Goal: Find contact information: Find contact information

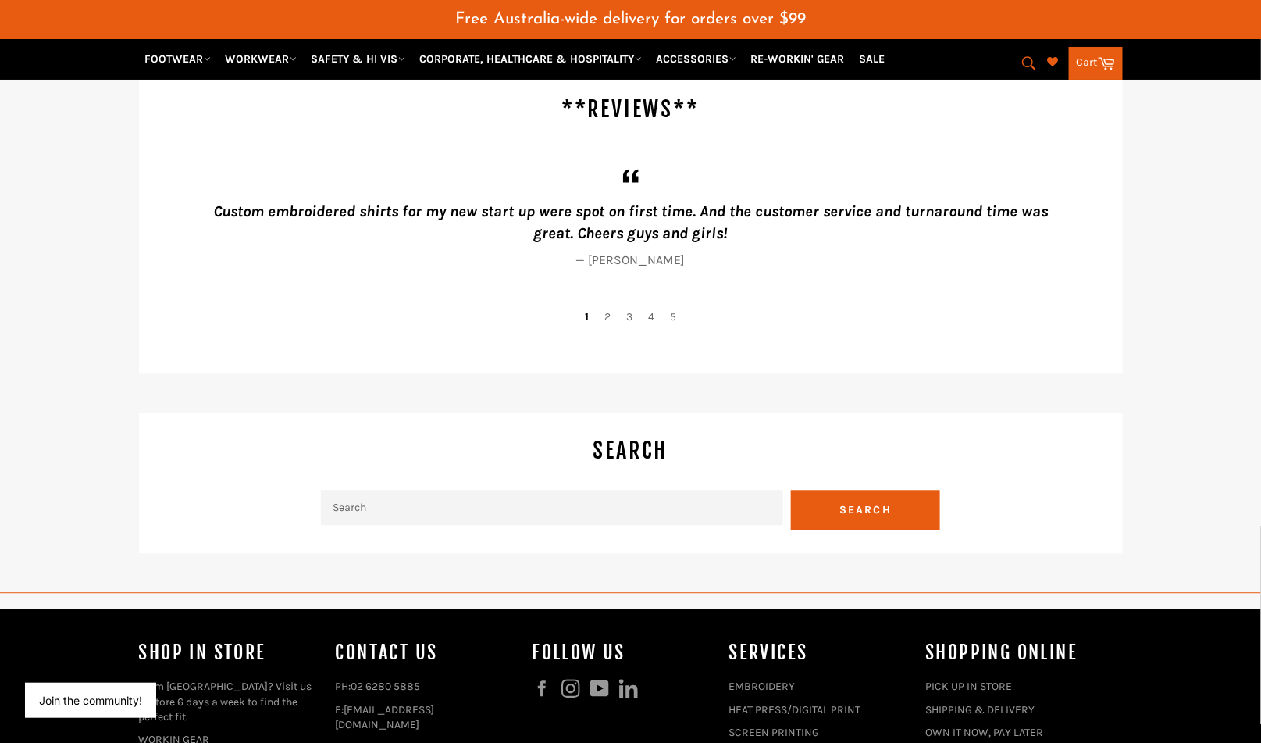
scroll to position [3822, 0]
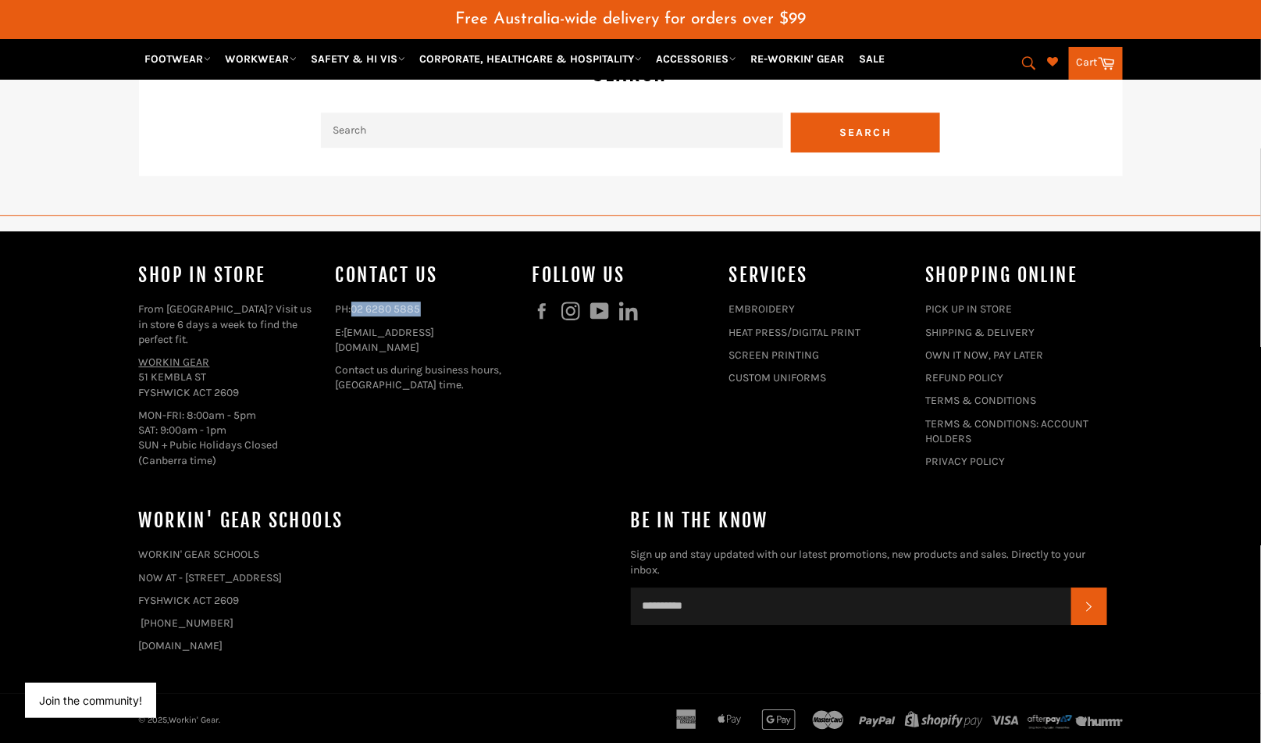
drag, startPoint x: 432, startPoint y: 309, endPoint x: 354, endPoint y: 313, distance: 78.2
click at [354, 313] on p "PH: [PHONE_NUMBER]" at bounding box center [426, 308] width 181 height 15
copy link "02 6280 5885"
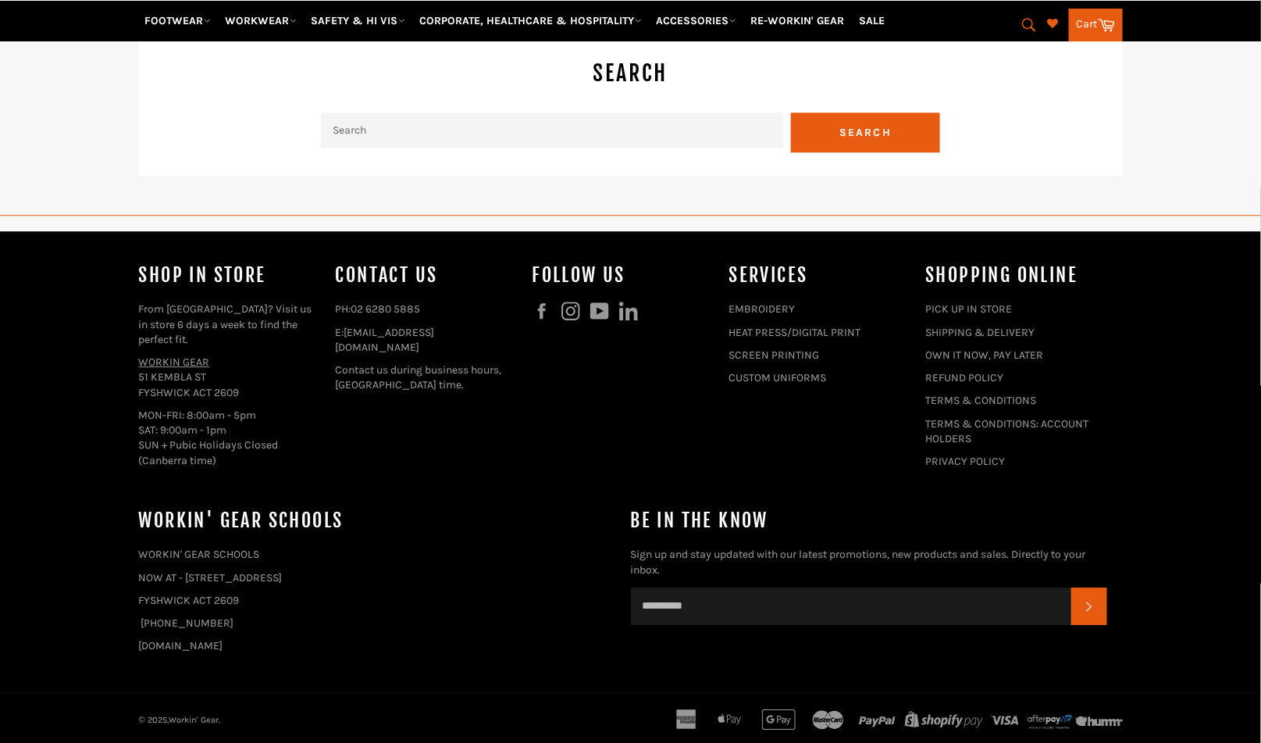
scroll to position [3822, 0]
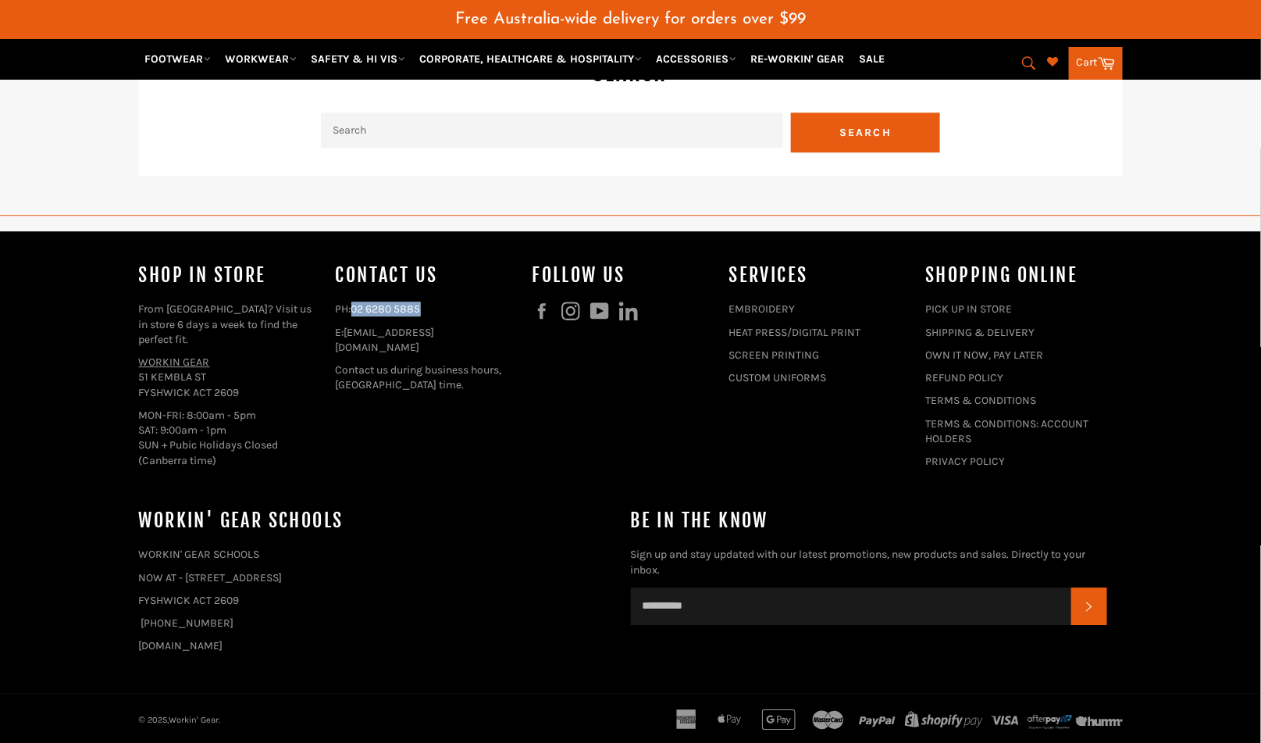
drag, startPoint x: 405, startPoint y: 314, endPoint x: 357, endPoint y: 312, distance: 47.7
click at [357, 312] on p "PH: [PHONE_NUMBER]" at bounding box center [426, 308] width 181 height 15
copy link "02 6280 5885"
